Goal: Navigation & Orientation: Find specific page/section

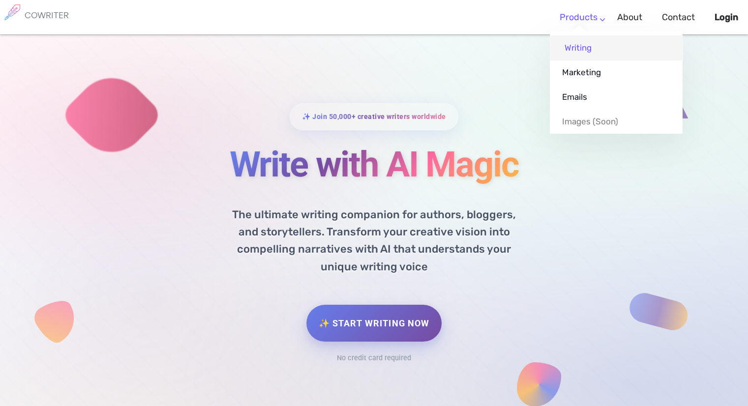
click at [579, 47] on link "Writing" at bounding box center [616, 47] width 133 height 25
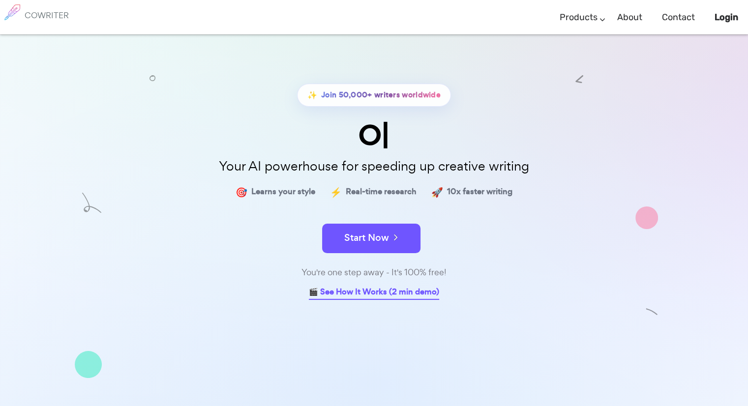
click at [395, 291] on link "🎬 See How It Works (2 min demo)" at bounding box center [374, 292] width 130 height 15
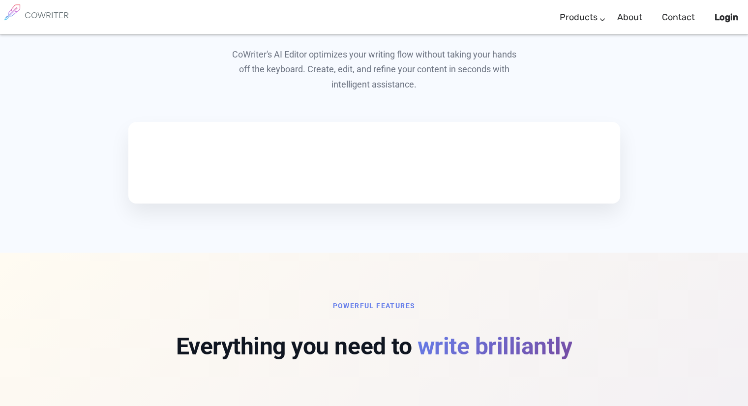
scroll to position [571, 0]
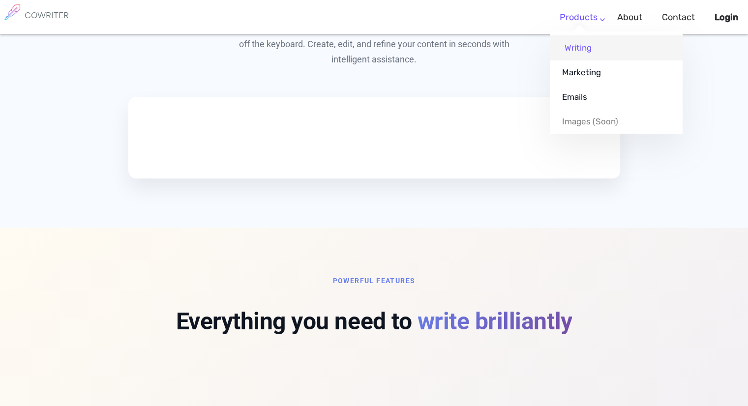
click at [597, 44] on link "Writing" at bounding box center [616, 47] width 133 height 25
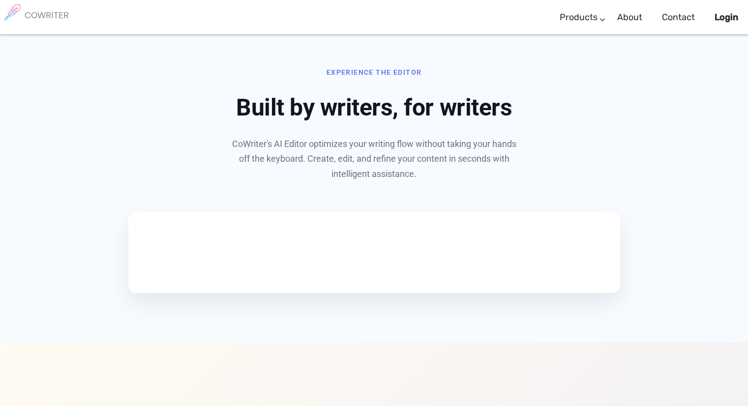
scroll to position [472, 0]
